Goal: Find specific page/section: Find specific page/section

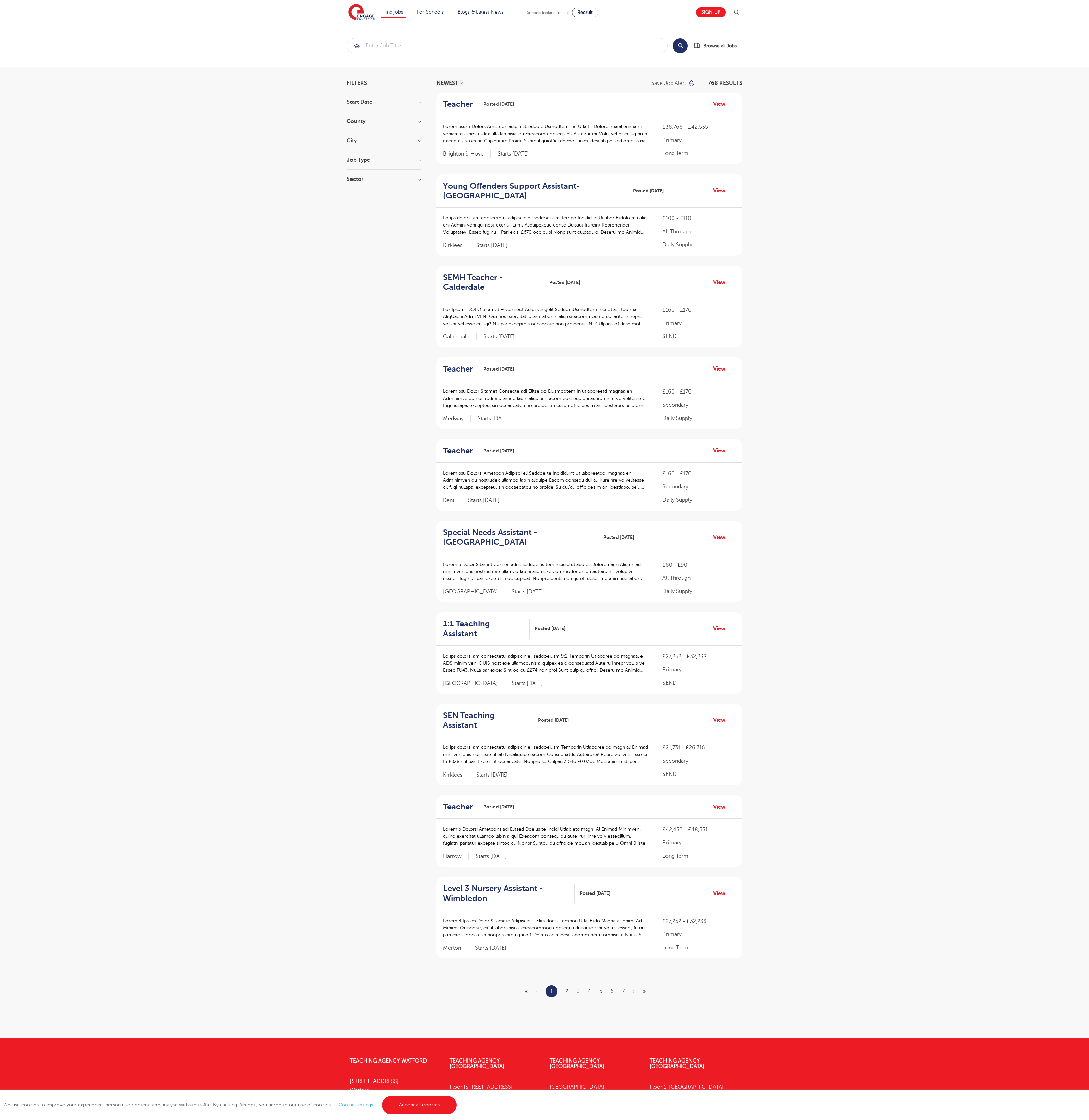
click at [418, 1106] on link "Accept all cookies" at bounding box center [419, 1105] width 75 height 18
